Goal: Navigation & Orientation: Find specific page/section

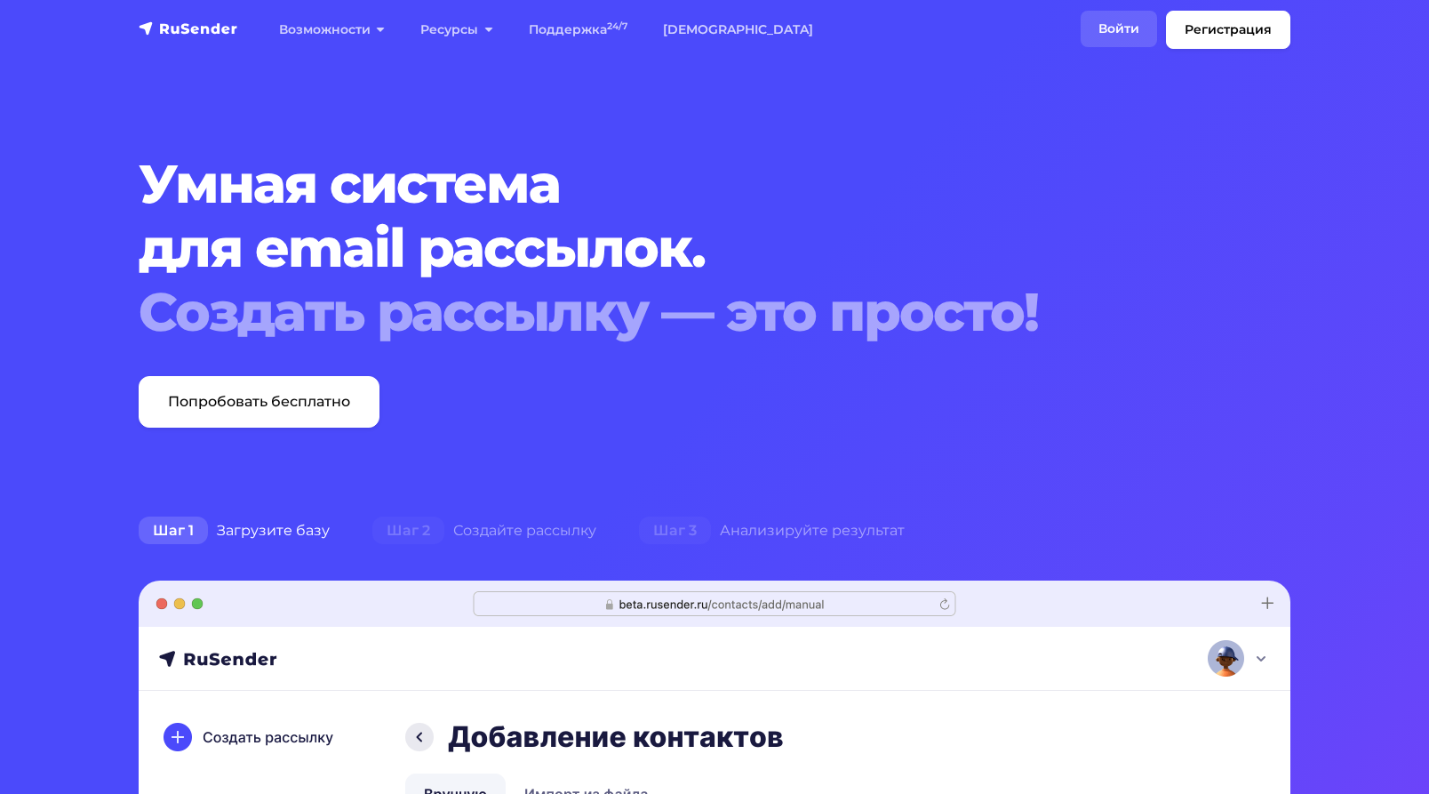
click at [1122, 21] on link "Войти" at bounding box center [1119, 29] width 76 height 36
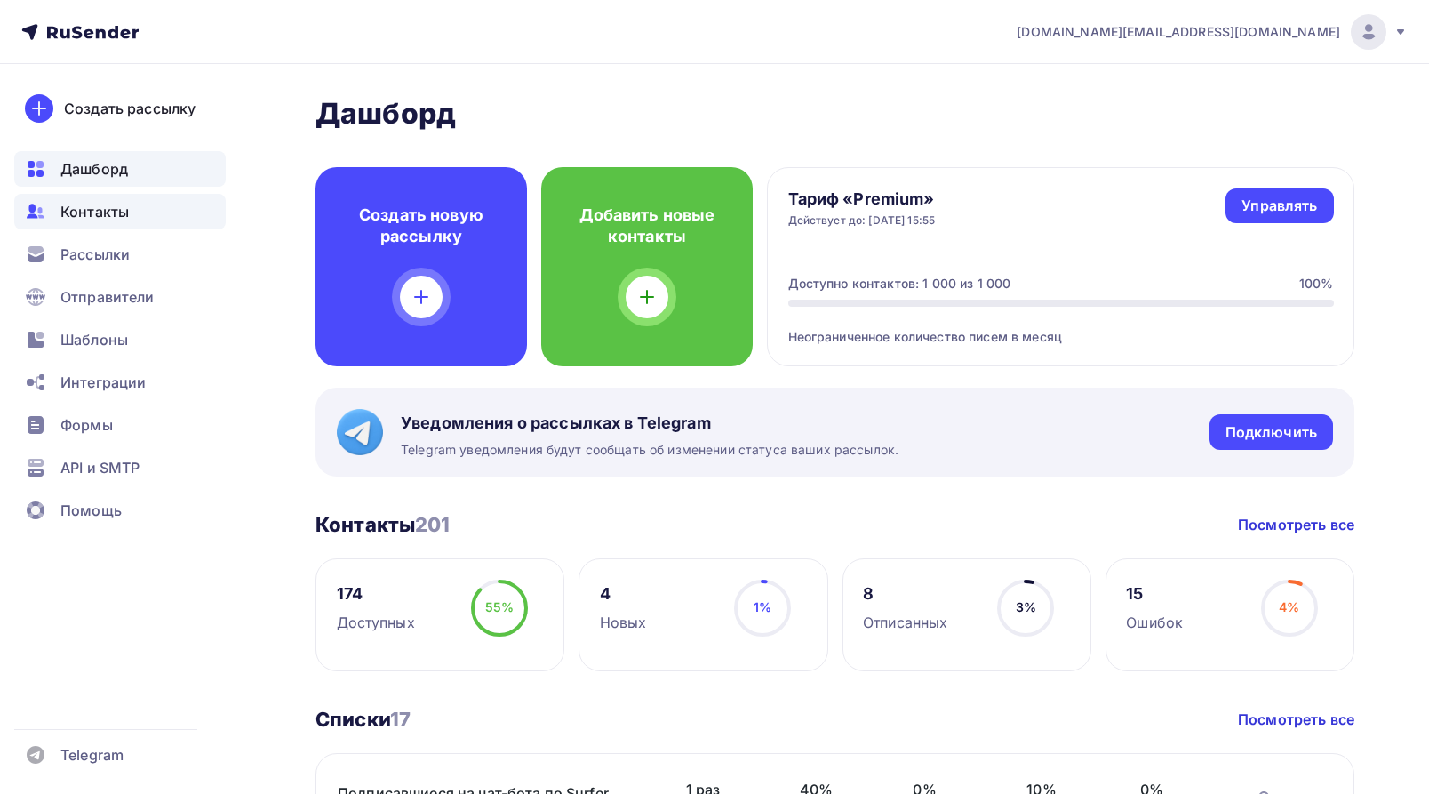
click at [72, 206] on span "Контакты" at bounding box center [94, 211] width 68 height 21
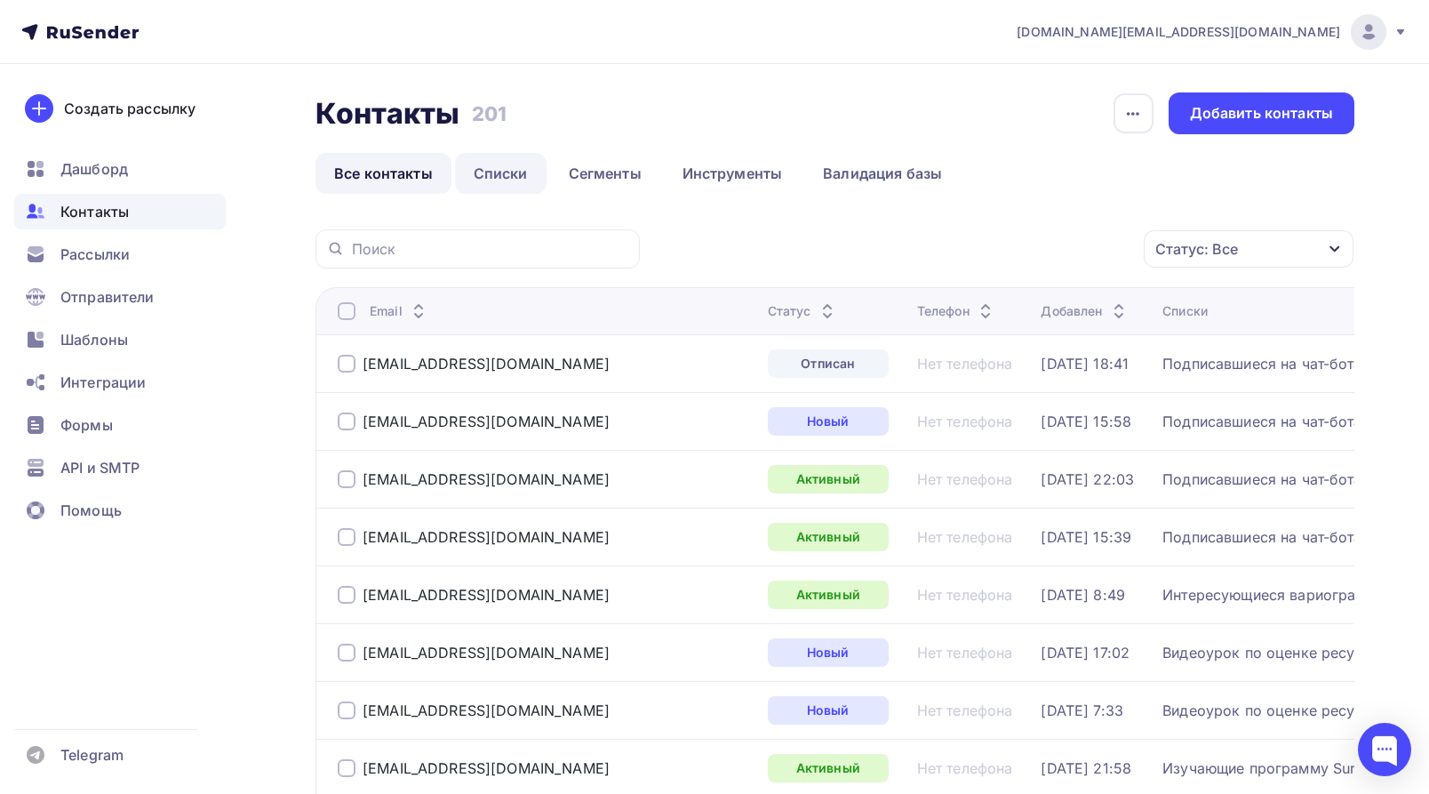
click at [500, 176] on link "Списки" at bounding box center [501, 173] width 92 height 41
